Goal: Check status: Check status

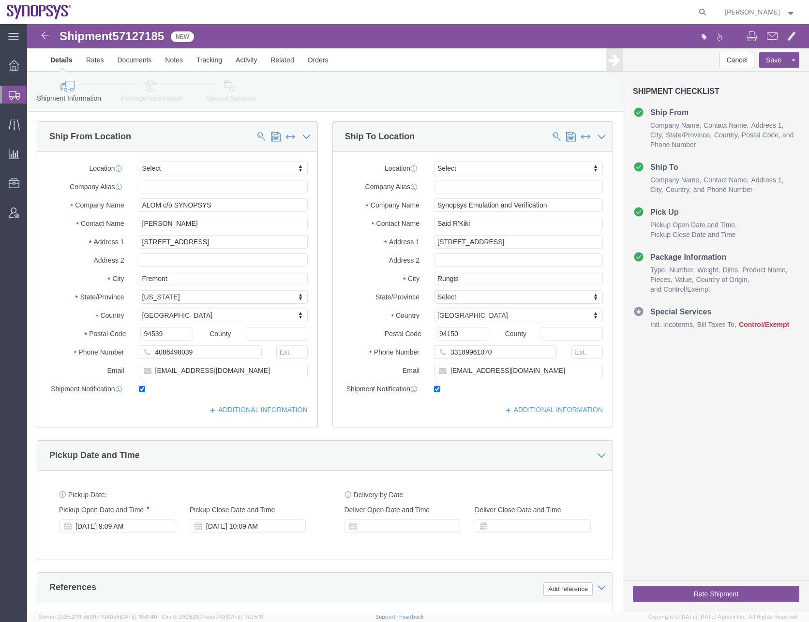
select select
drag, startPoint x: 21, startPoint y: 94, endPoint x: 61, endPoint y: 90, distance: 39.9
click at [21, 94] on div at bounding box center [13, 94] width 27 height 17
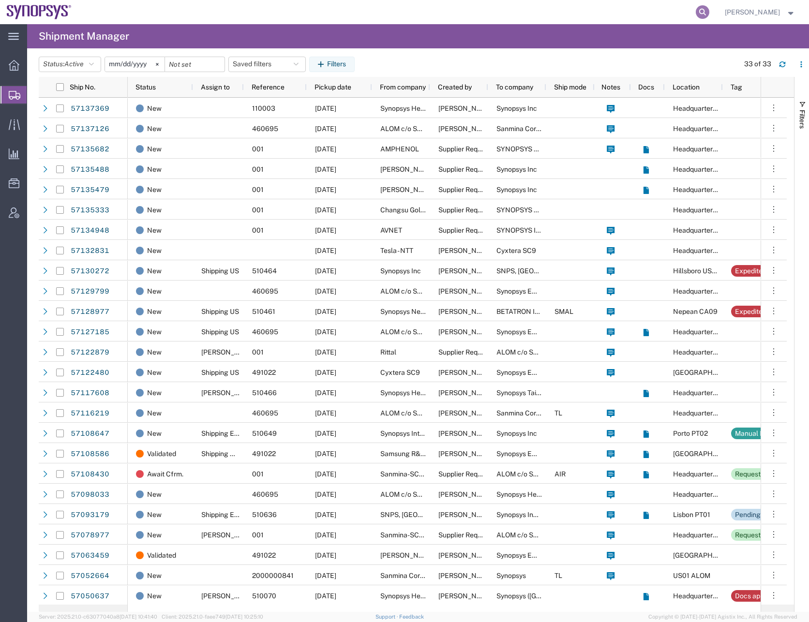
click at [709, 14] on icon at bounding box center [703, 12] width 14 height 14
paste input "57098033"
type input "57098033"
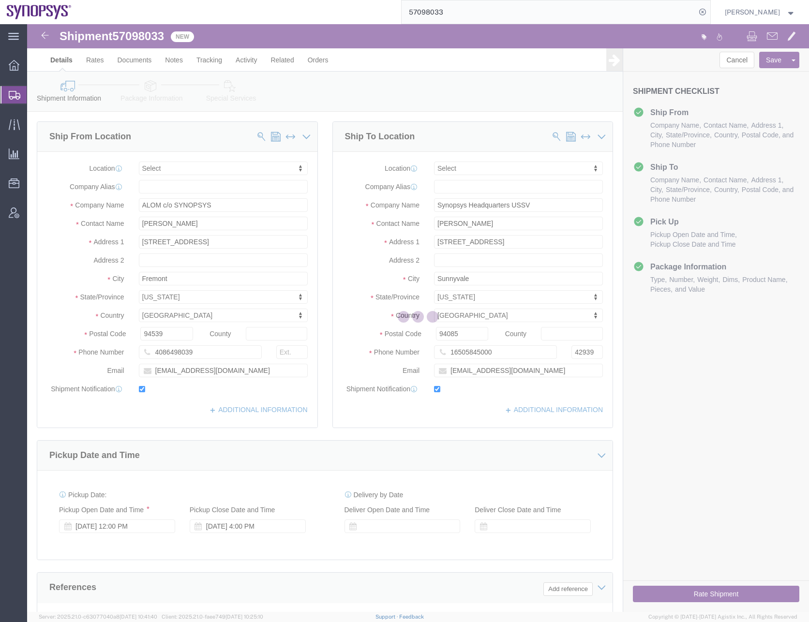
select select
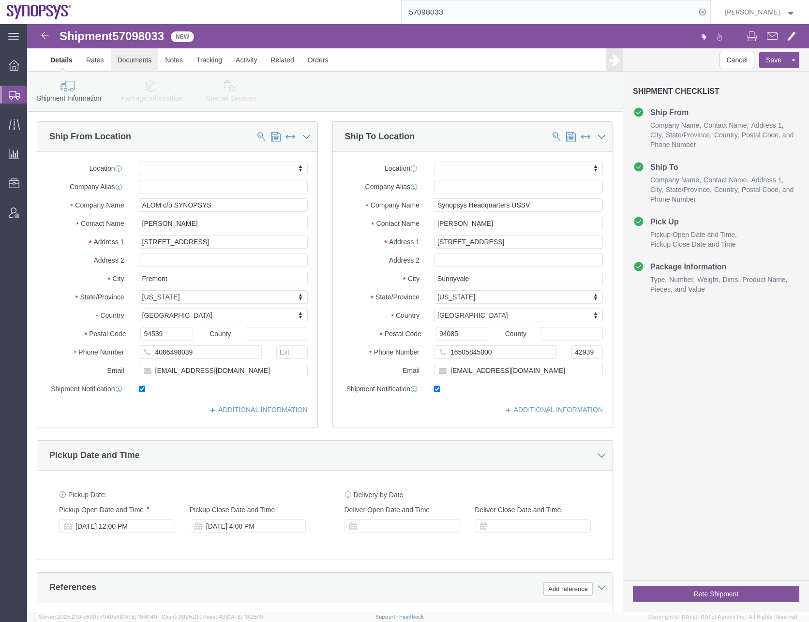
click link "Documents"
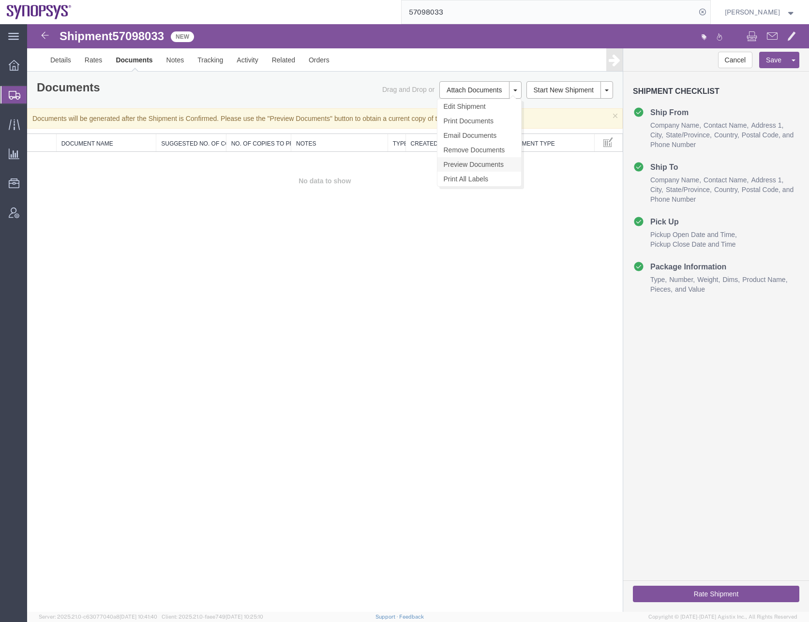
click at [467, 164] on link "Preview Documents" at bounding box center [479, 164] width 84 height 15
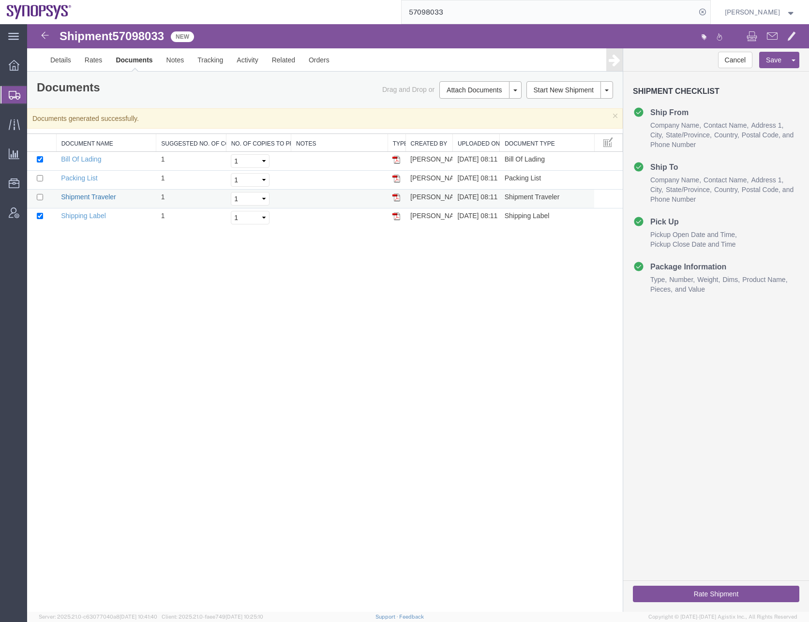
click at [77, 194] on link "Shipment Traveler" at bounding box center [88, 197] width 55 height 8
click at [428, 11] on input "57098033" at bounding box center [549, 11] width 294 height 23
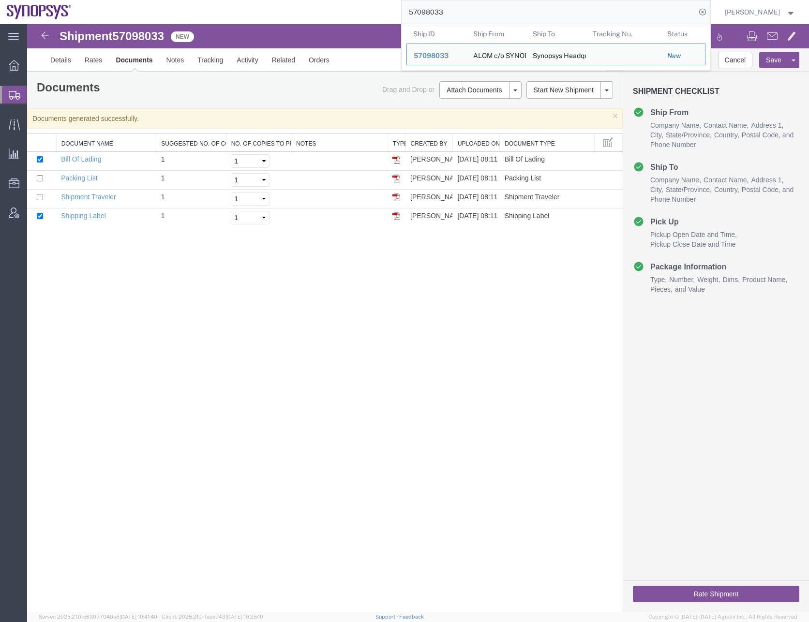
click at [428, 11] on input "57098033" at bounding box center [549, 11] width 294 height 23
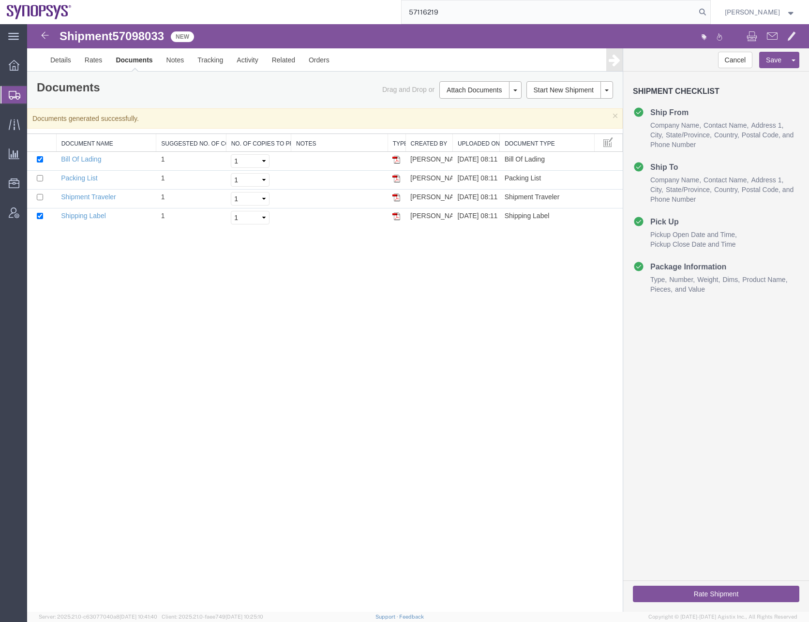
type input "57116219"
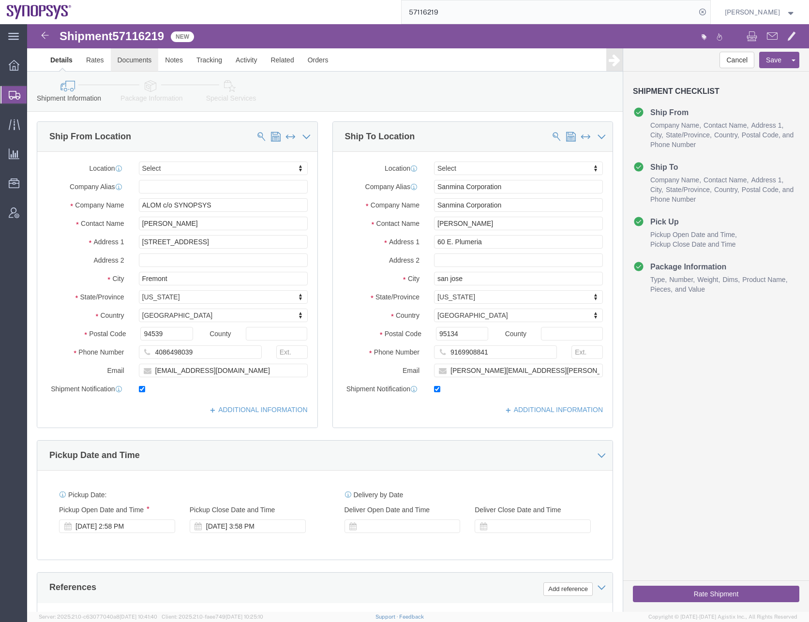
click link "Documents"
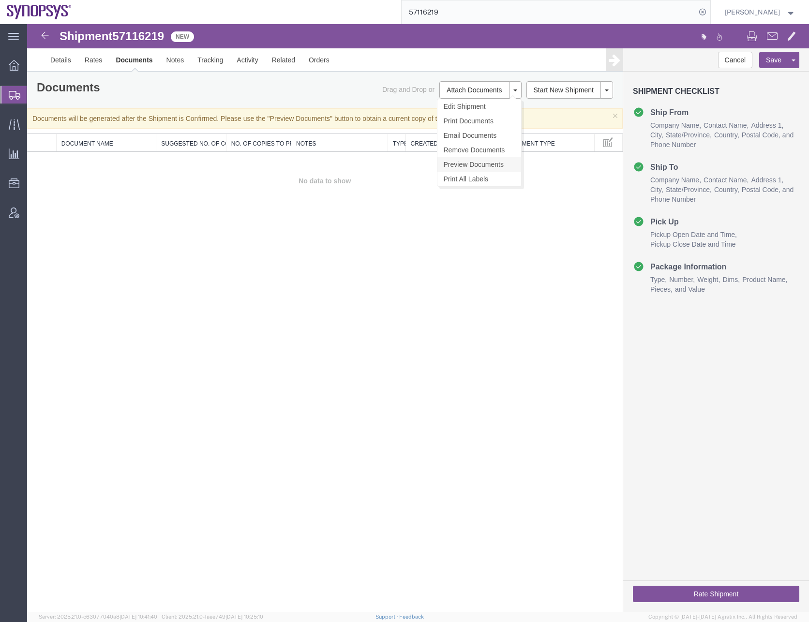
click at [468, 164] on link "Preview Documents" at bounding box center [479, 164] width 84 height 15
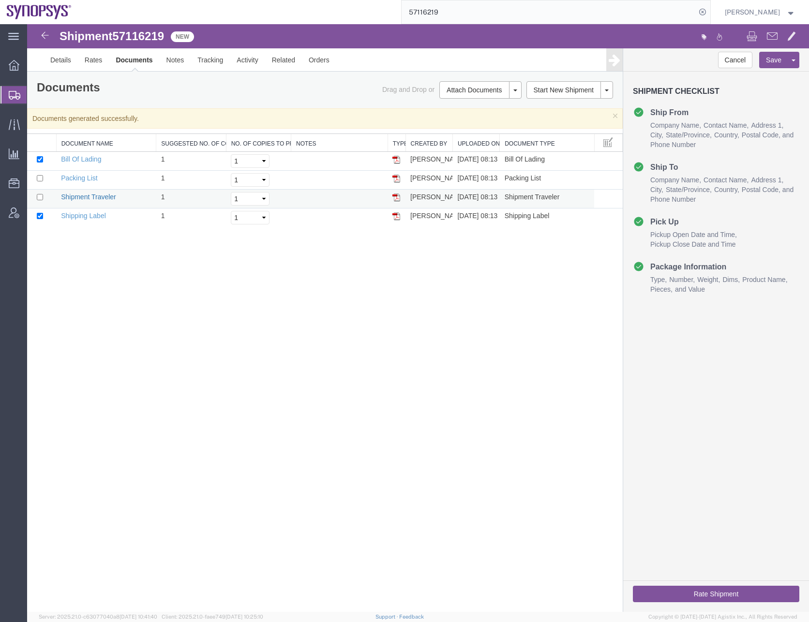
click at [88, 196] on link "Shipment Traveler" at bounding box center [88, 197] width 55 height 8
click at [709, 12] on icon at bounding box center [703, 12] width 14 height 14
paste input "57129799"
type input "57129799"
